Goal: Task Accomplishment & Management: Complete application form

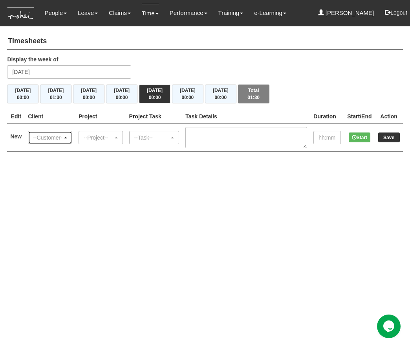
click at [57, 132] on div "--Customer--" at bounding box center [50, 137] width 44 height 13
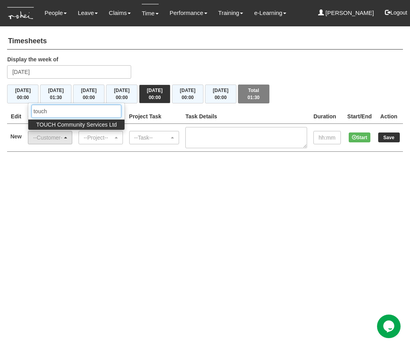
type input "touch"
click at [71, 124] on span "TOUCH Community Services Ltd" at bounding box center [76, 125] width 81 height 8
select select "893"
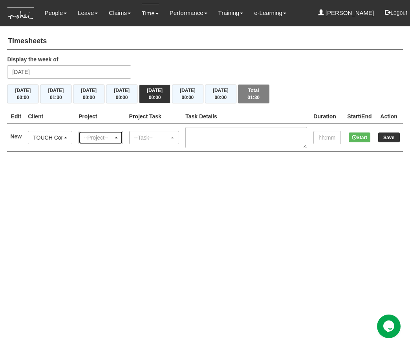
click at [91, 135] on div "--Project--" at bounding box center [98, 138] width 29 height 8
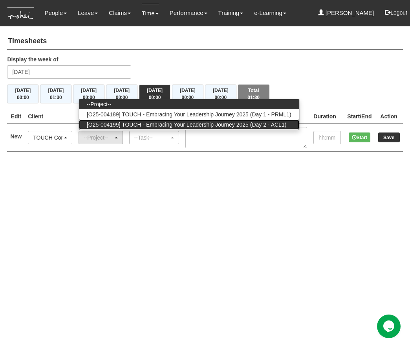
click at [153, 126] on span "[O25-004199] TOUCH - Embracing Your Leadership Journey 2025 (Day 2 - ACL1)" at bounding box center [186, 125] width 199 height 8
select select "2820"
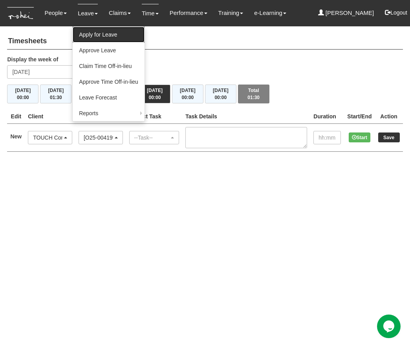
click at [106, 34] on link "Apply for Leave" at bounding box center [109, 35] width 72 height 16
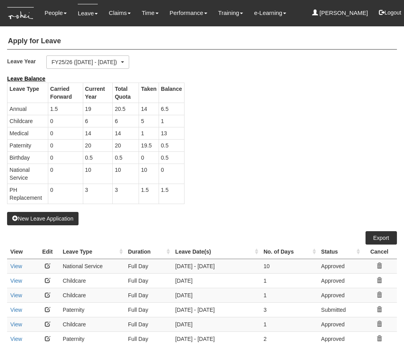
select select "50"
click at [68, 218] on button "New Leave Application" at bounding box center [42, 218] width 71 height 13
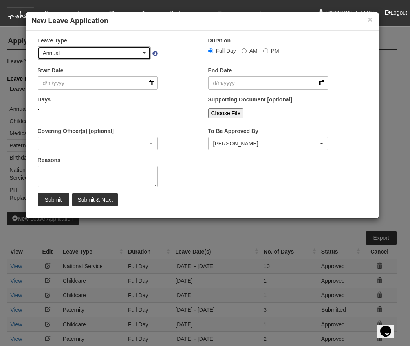
click at [141, 51] on div "Annual" at bounding box center [92, 53] width 99 height 8
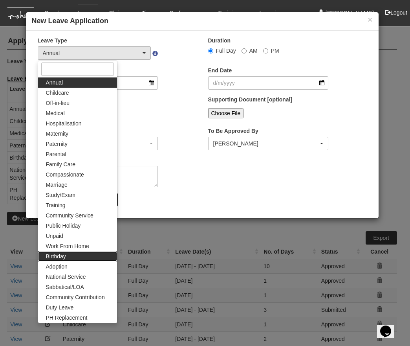
click at [73, 257] on link "Birthday" at bounding box center [77, 256] width 79 height 10
select select "19"
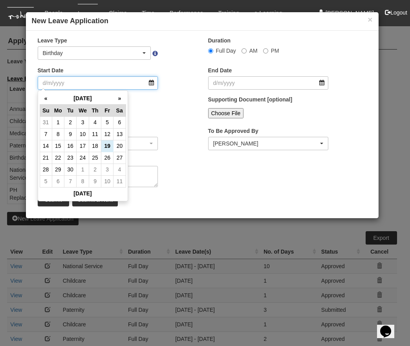
click at [151, 81] on input "Start Date" at bounding box center [98, 82] width 121 height 13
click at [123, 100] on th "»" at bounding box center [119, 98] width 12 height 12
click at [122, 100] on th "»" at bounding box center [119, 98] width 12 height 12
click at [98, 145] on td "13" at bounding box center [95, 146] width 12 height 12
type input "[DATE]"
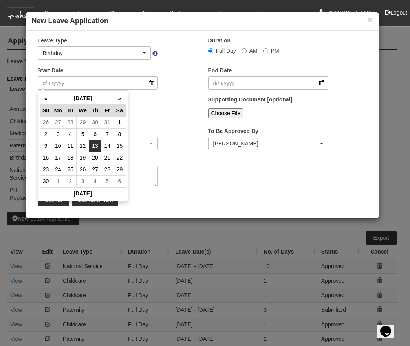
type input "[DATE]"
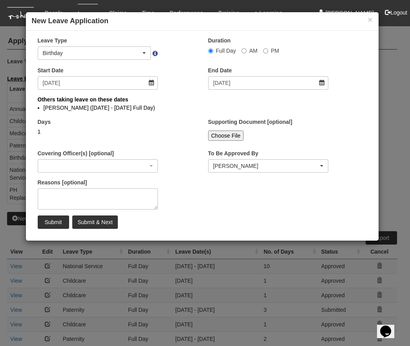
select select
click at [246, 51] on label "AM" at bounding box center [250, 51] width 16 height 8
click at [246, 51] on input "AM" at bounding box center [244, 50] width 5 height 5
radio input "true"
click at [83, 221] on input "Submit & Next" at bounding box center [94, 221] width 45 height 13
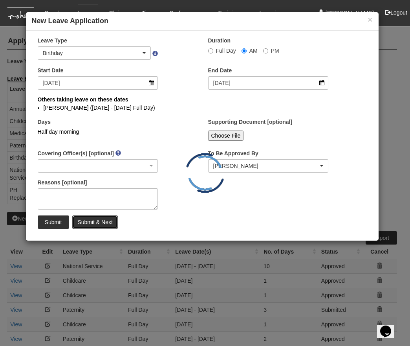
select select "1"
radio input "true"
select select
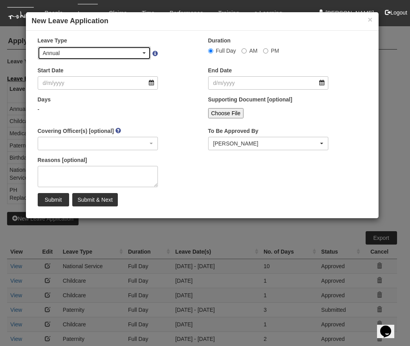
click at [139, 53] on div "Annual" at bounding box center [92, 53] width 99 height 8
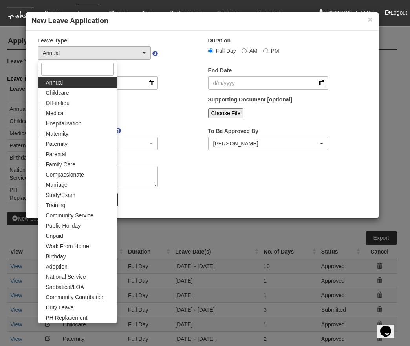
click at [268, 55] on div "Duration Full Day AM PM" at bounding box center [268, 49] width 132 height 24
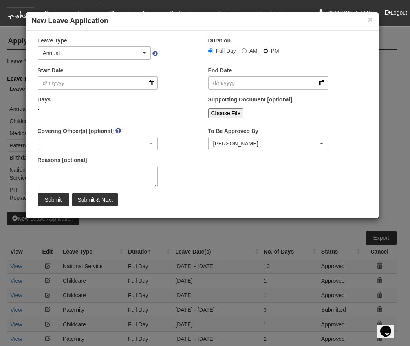
click at [265, 52] on input "PM" at bounding box center [265, 50] width 5 height 5
radio input "true"
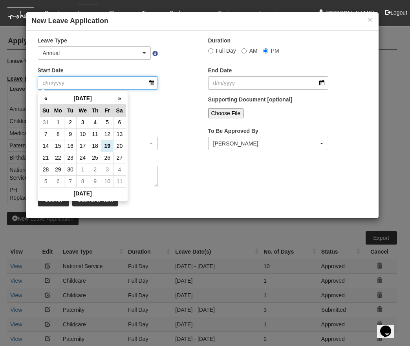
click at [106, 84] on input "Start Date" at bounding box center [98, 82] width 121 height 13
click at [123, 99] on th "»" at bounding box center [119, 98] width 12 height 12
click at [100, 146] on td "13" at bounding box center [95, 146] width 12 height 12
type input "[DATE]"
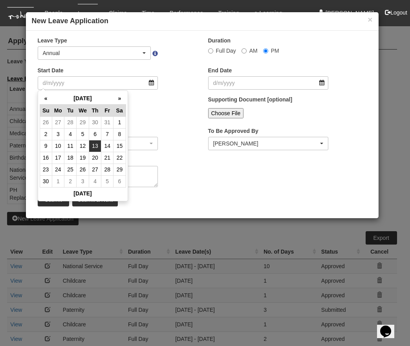
type input "[DATE]"
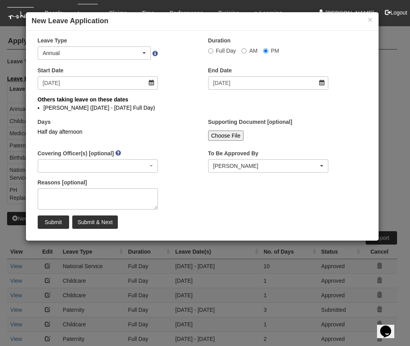
select select "50"
select select
click at [50, 219] on input "Submit" at bounding box center [53, 221] width 31 height 13
radio input "true"
select select
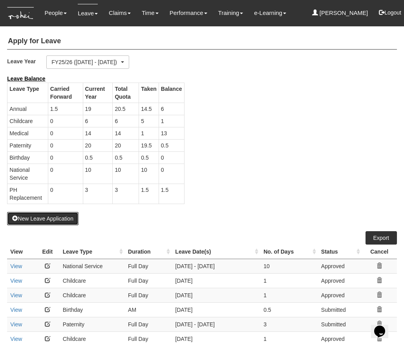
select select "50"
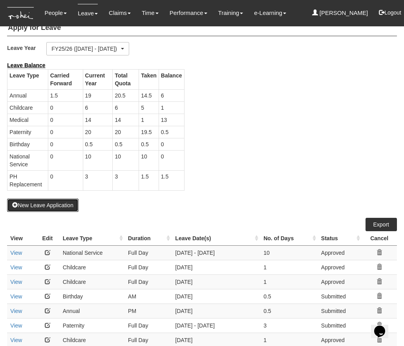
scroll to position [26, 0]
